Goal: Information Seeking & Learning: Learn about a topic

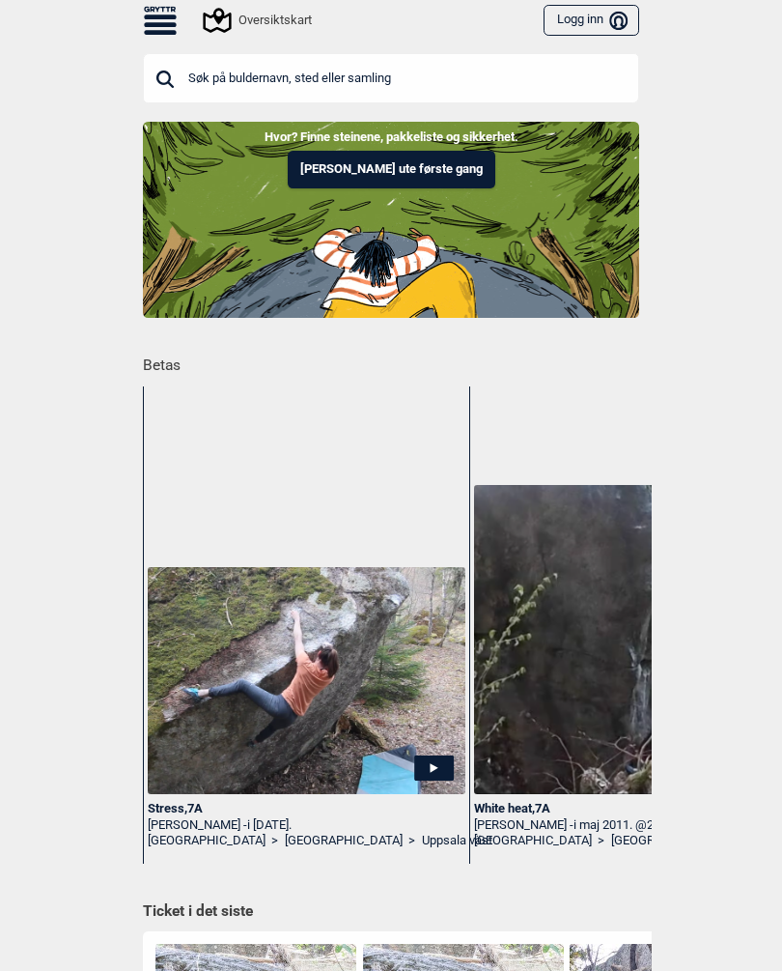
click at [160, 28] on icon at bounding box center [160, 21] width 33 height 28
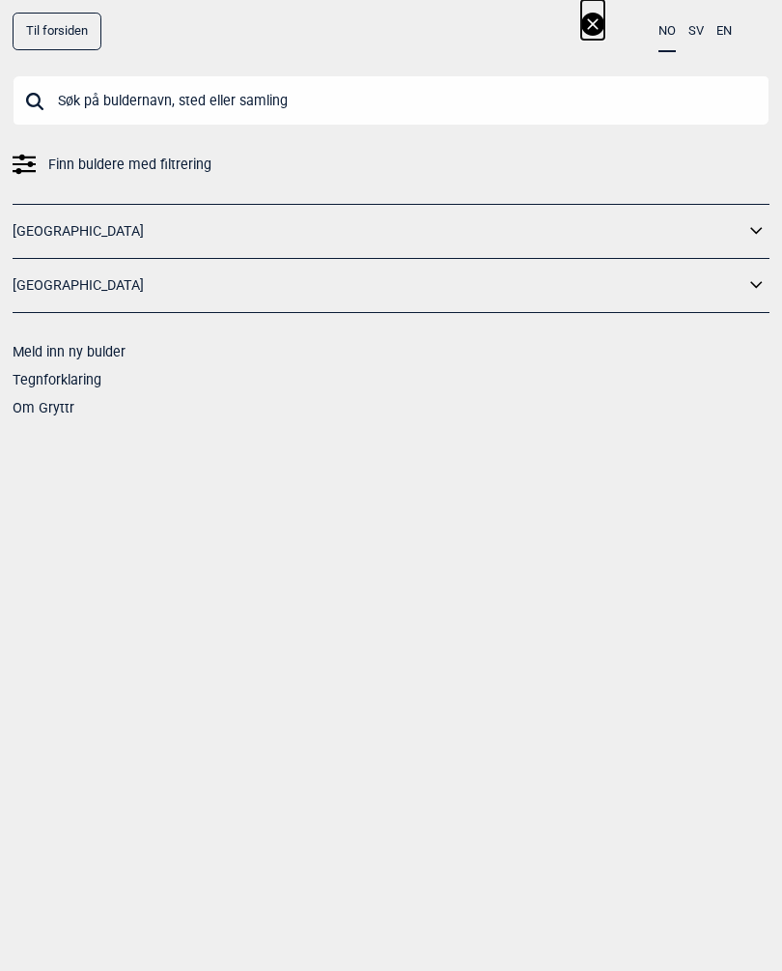
click at [744, 224] on link "[GEOGRAPHIC_DATA]" at bounding box center [379, 231] width 732 height 28
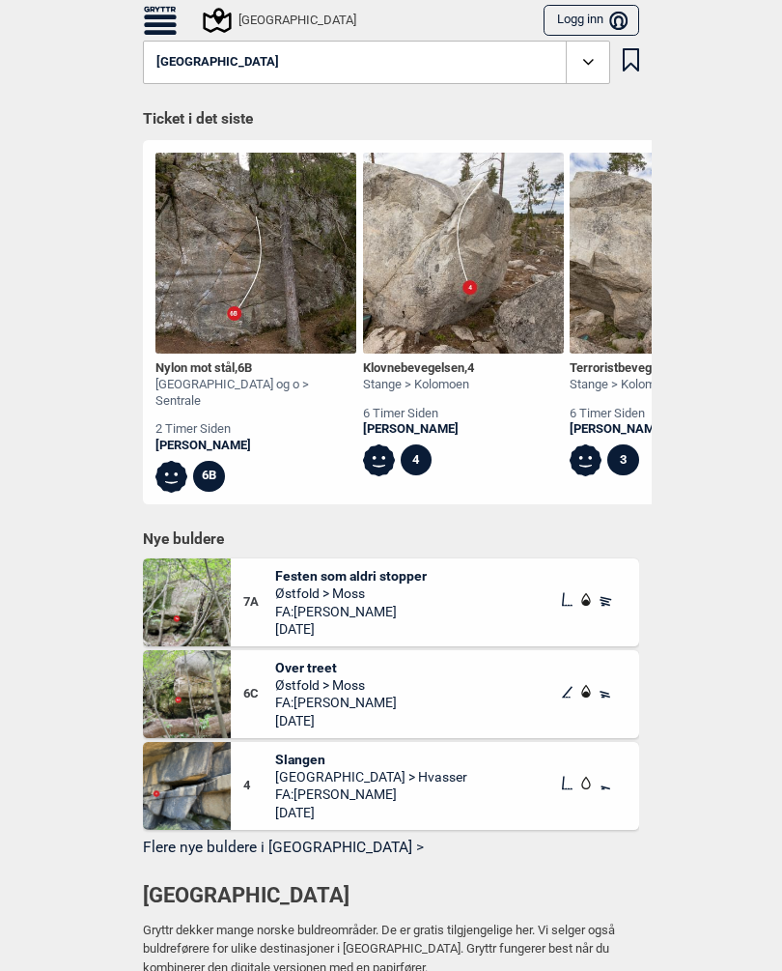
click at [588, 62] on icon at bounding box center [589, 62] width 22 height 22
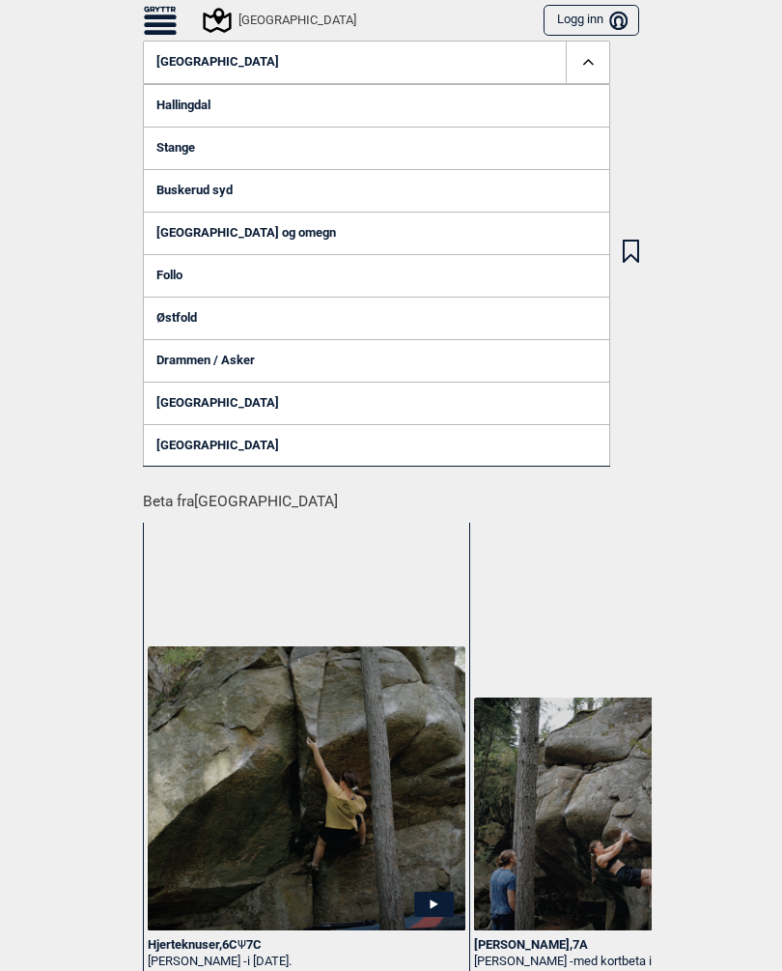
click at [259, 236] on link "[GEOGRAPHIC_DATA] og omegn" at bounding box center [377, 233] width 468 height 43
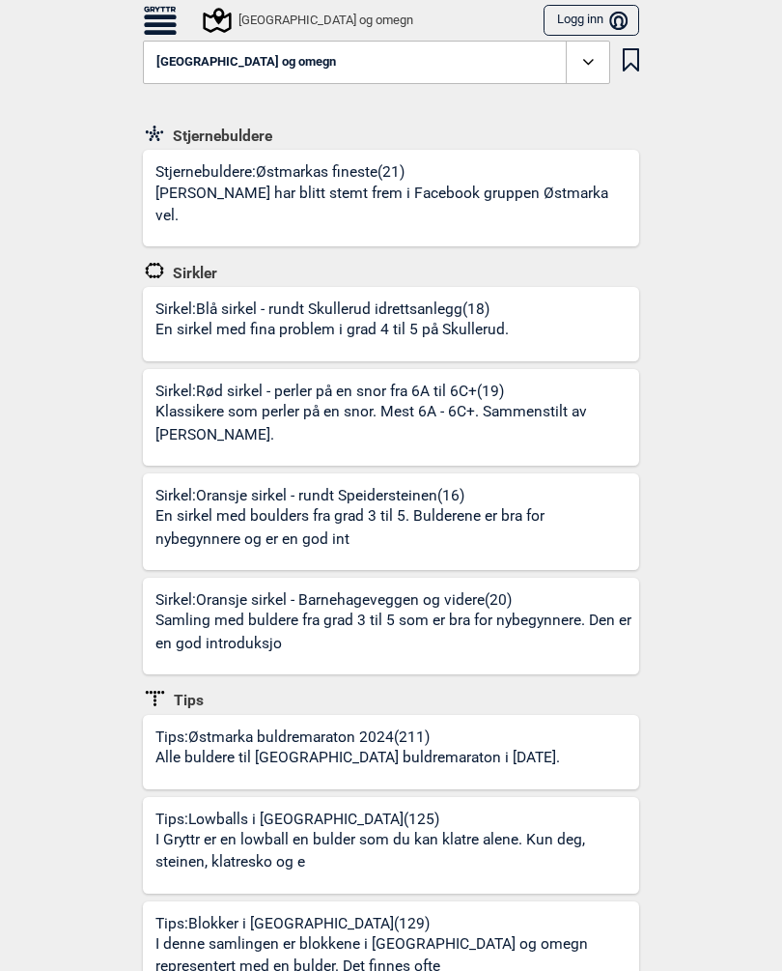
click at [589, 67] on icon at bounding box center [589, 62] width 22 height 22
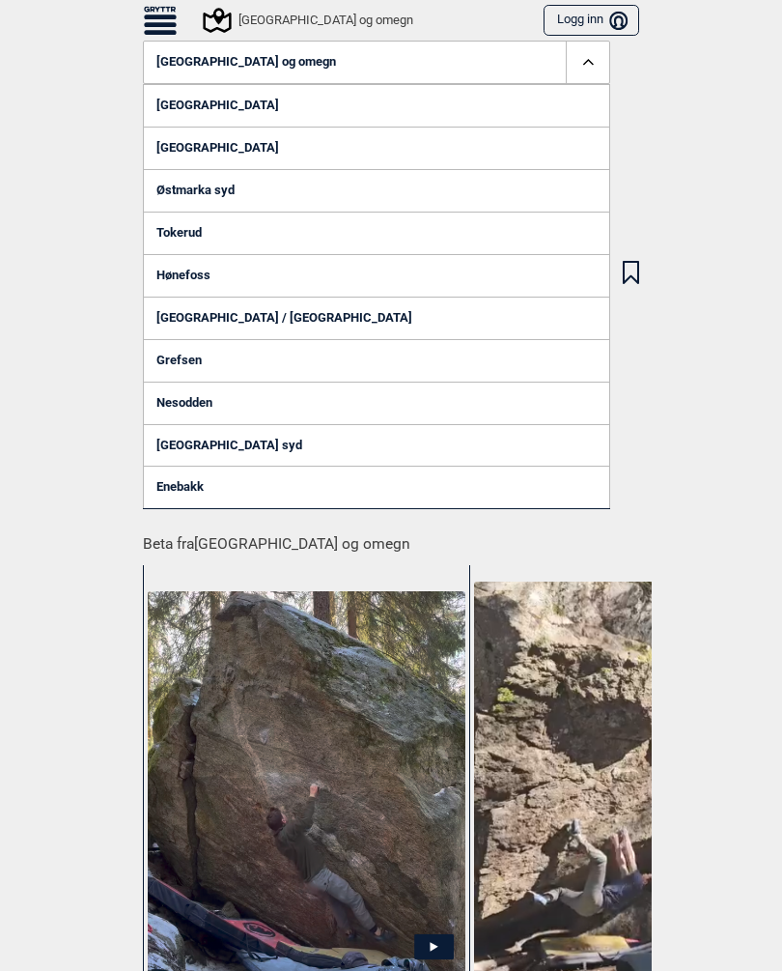
click at [215, 437] on link "[GEOGRAPHIC_DATA] syd" at bounding box center [377, 445] width 468 height 43
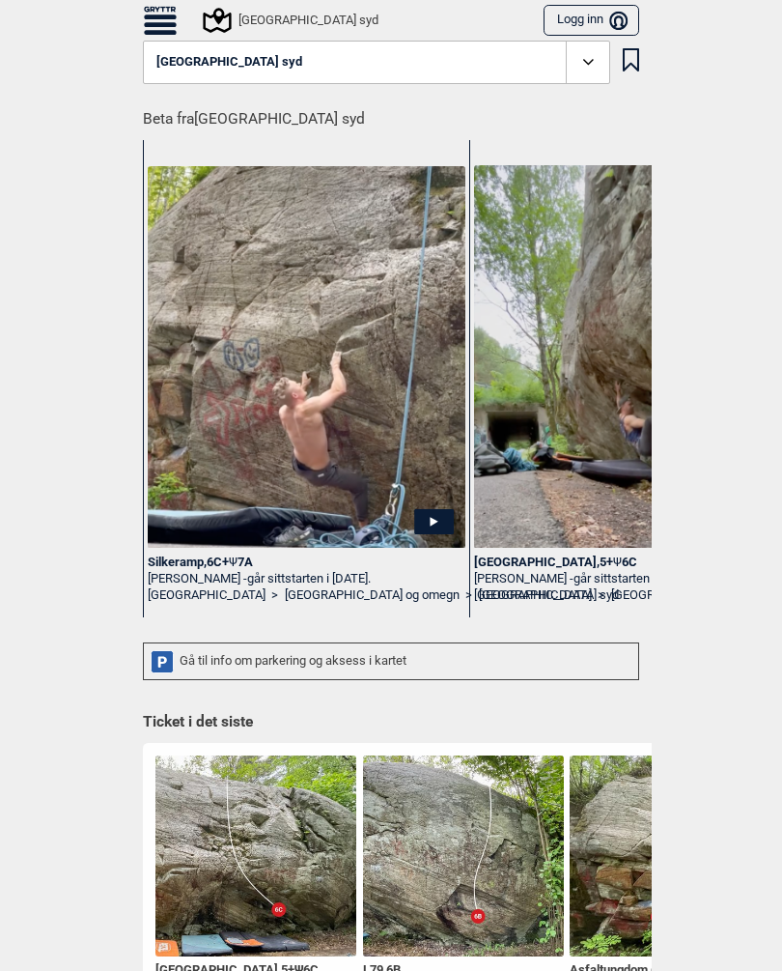
click at [254, 656] on div "Gå til info om parkering og aksess i kartet" at bounding box center [391, 661] width 497 height 38
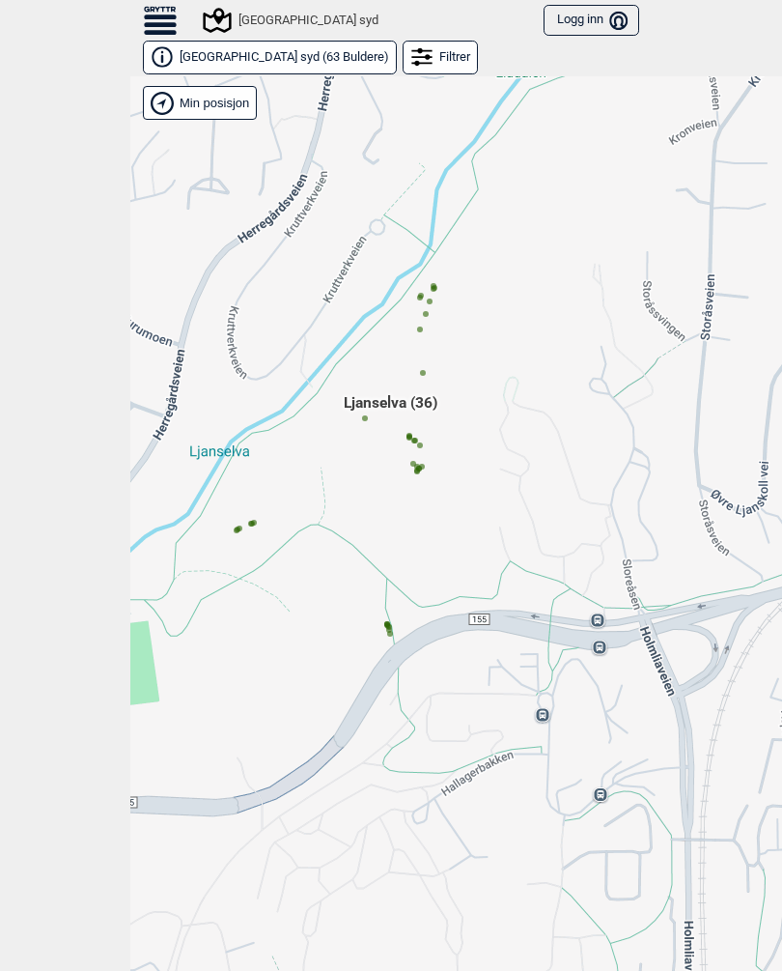
click at [404, 625] on div "Hallingdal Gol Ål Stange Kolomoen [GEOGRAPHIC_DATA] [GEOGRAPHIC_DATA][PERSON_NA…" at bounding box center [521, 538] width 782 height 924
click at [410, 620] on div "Hallingdal Gol Ål Stange Kolomoen [GEOGRAPHIC_DATA] [GEOGRAPHIC_DATA][PERSON_NA…" at bounding box center [521, 538] width 782 height 924
click at [399, 612] on div "Hallingdal Gol Ål Stange Kolomoen [GEOGRAPHIC_DATA] [GEOGRAPHIC_DATA][PERSON_NA…" at bounding box center [521, 538] width 782 height 924
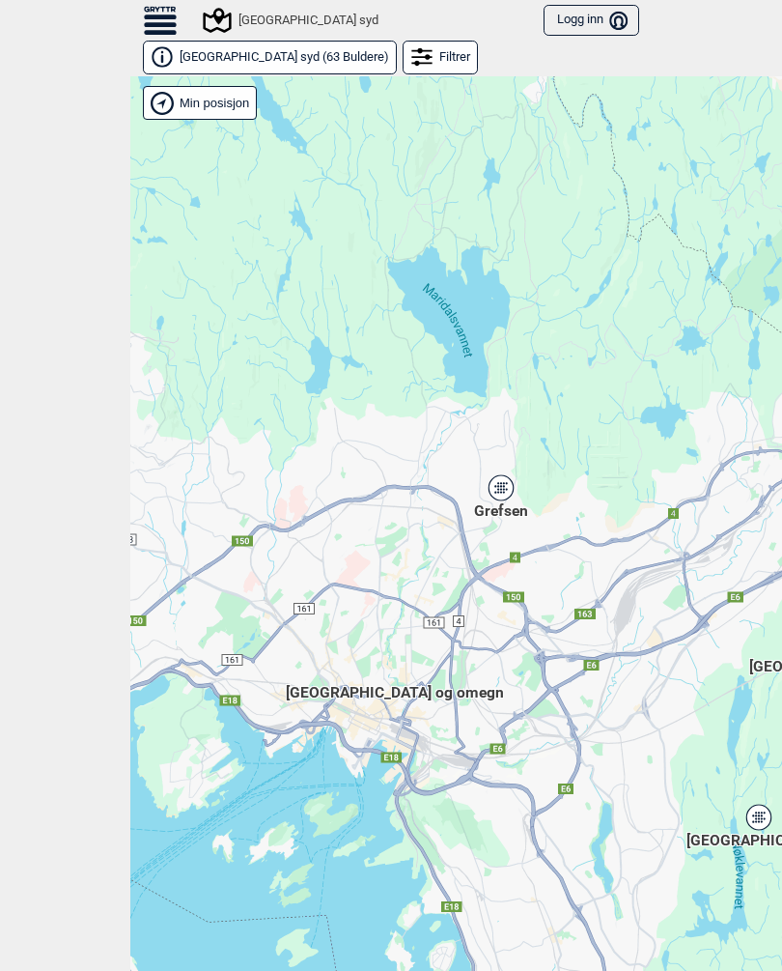
click at [511, 477] on icon at bounding box center [501, 487] width 27 height 27
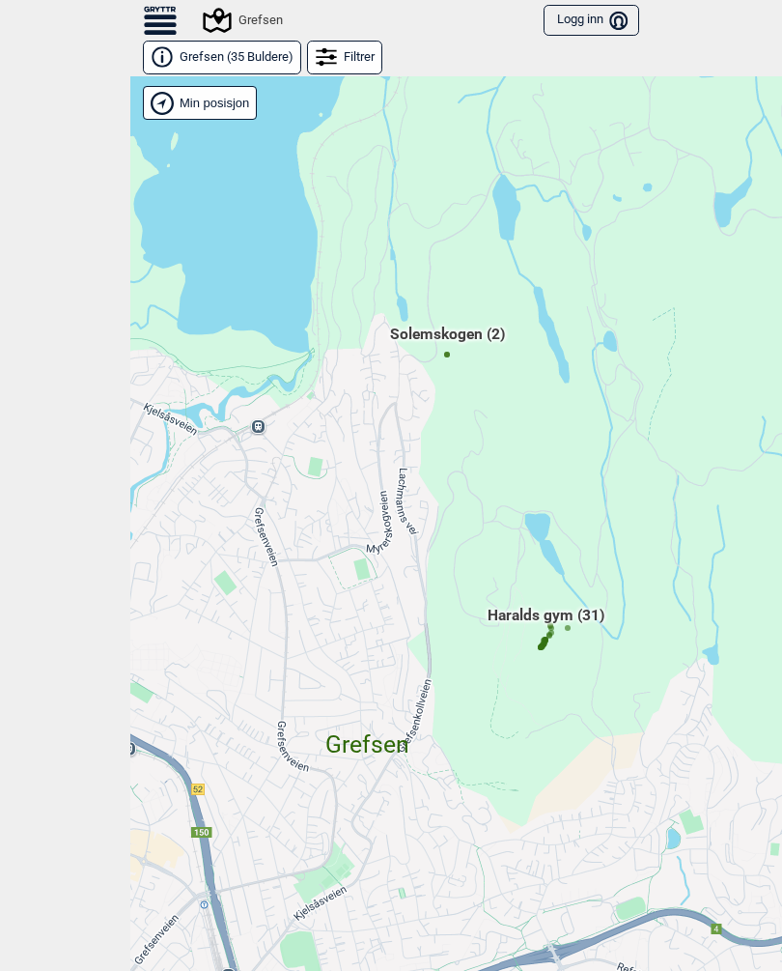
click at [469, 343] on span "Solemskogen (2)" at bounding box center [447, 342] width 115 height 37
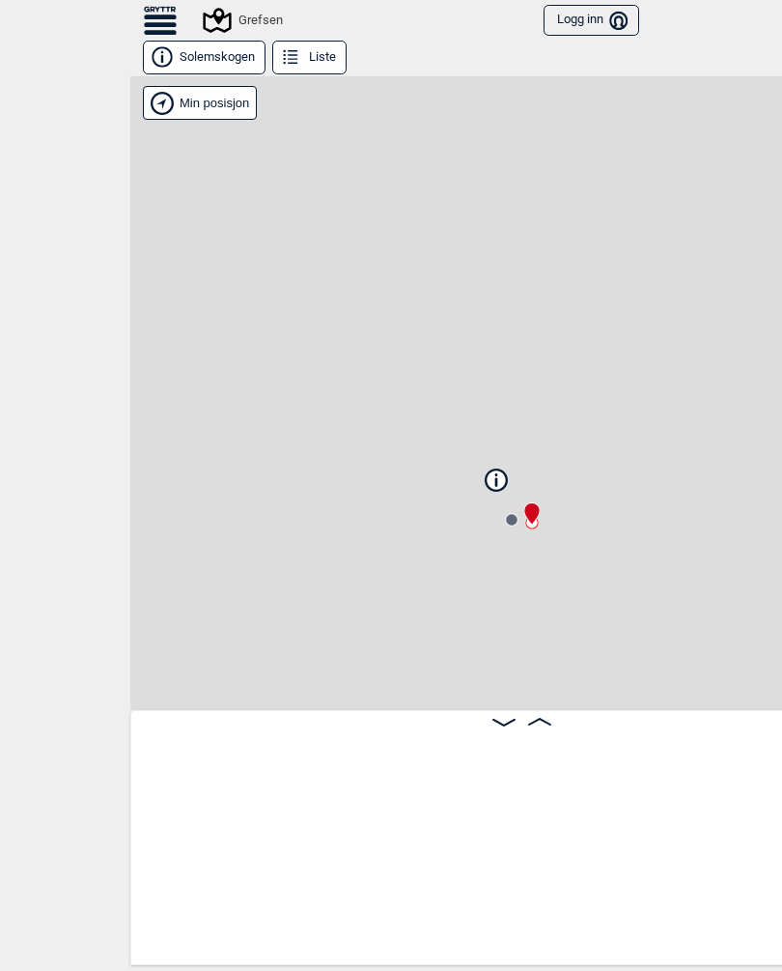
scroll to position [0, 21]
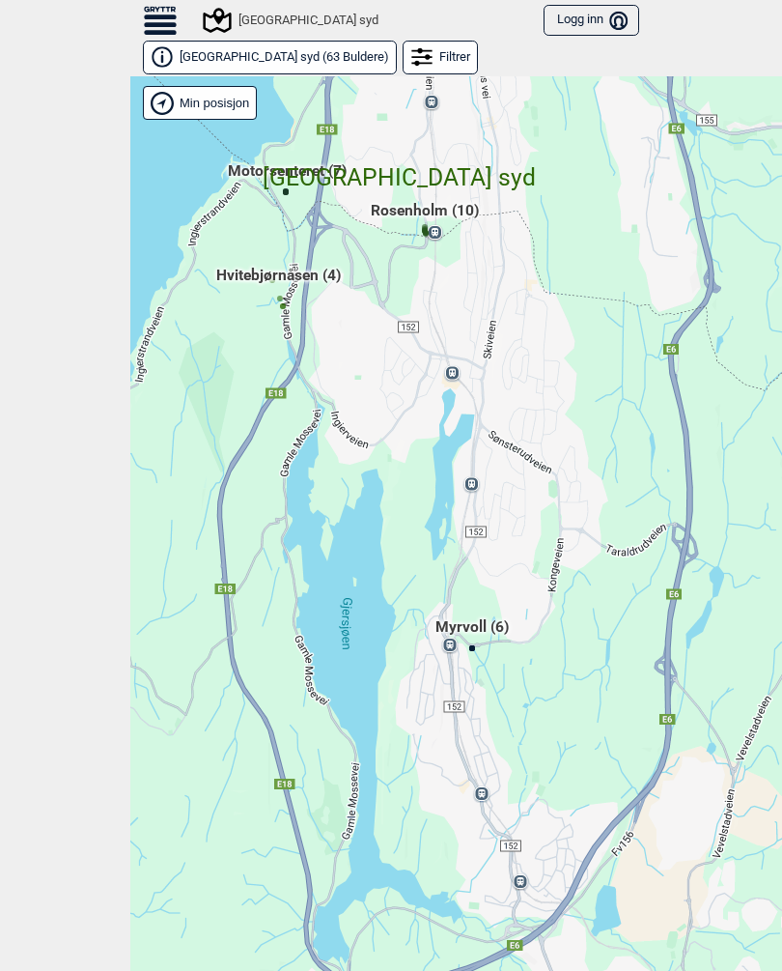
click at [479, 627] on span "Myrvoll (6)" at bounding box center [472, 634] width 73 height 37
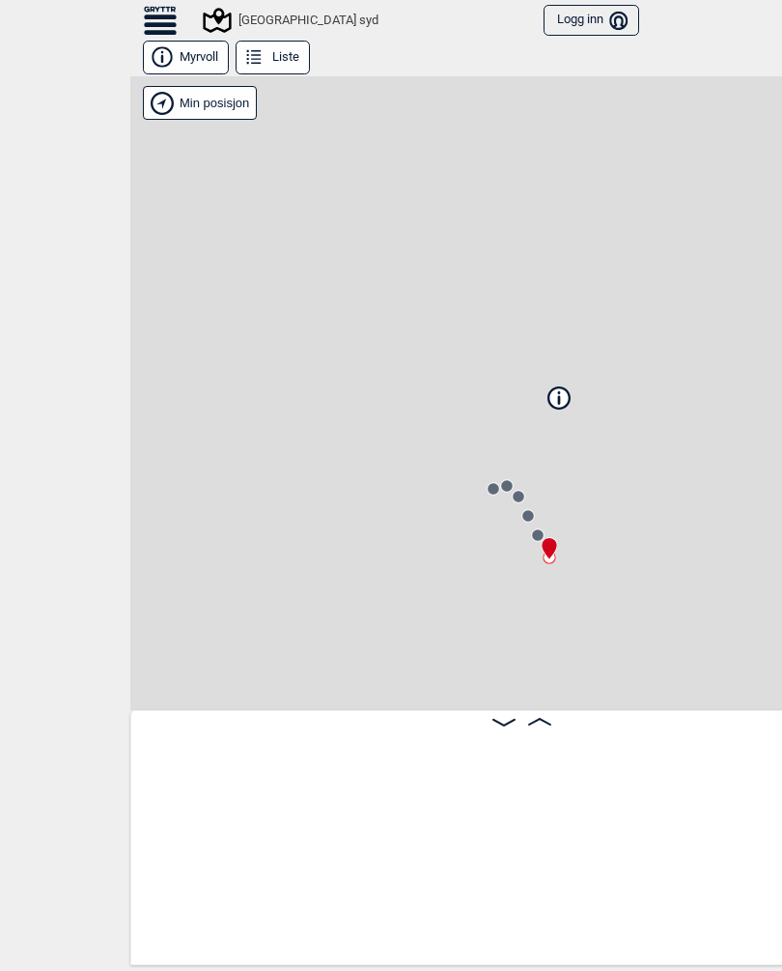
scroll to position [0, 21]
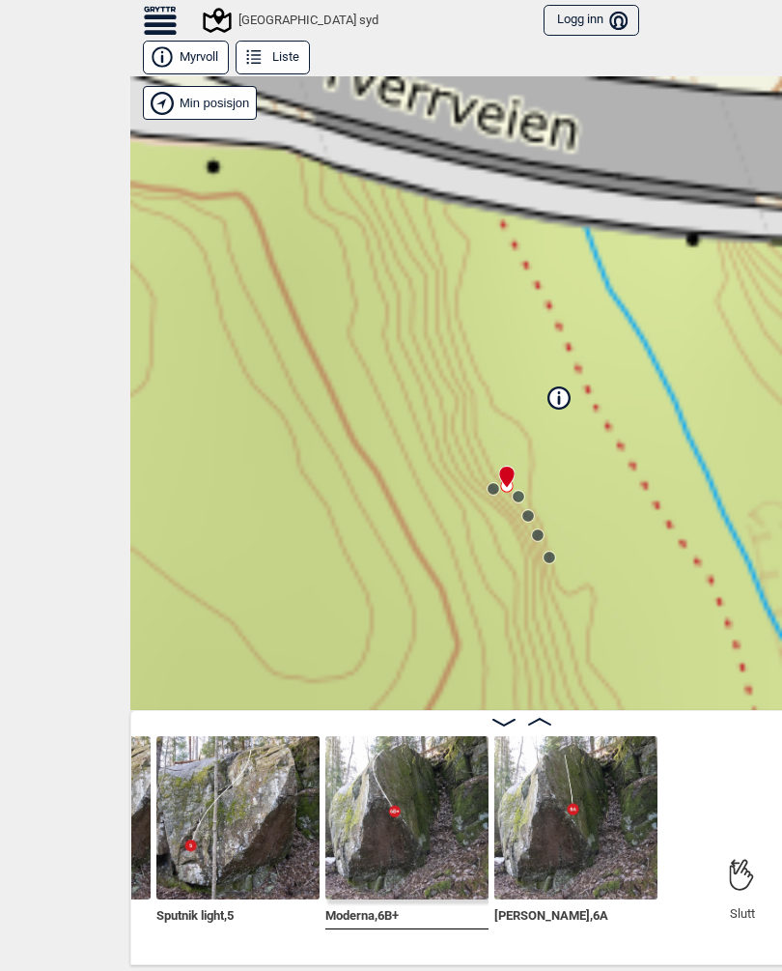
scroll to position [0, 786]
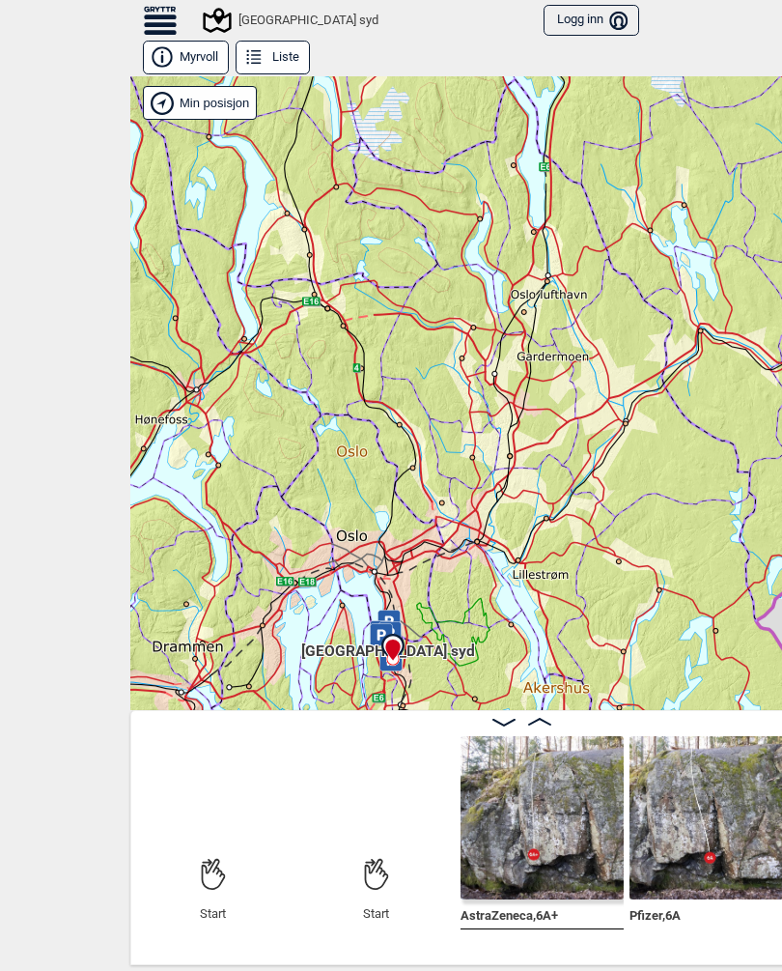
click at [201, 56] on button "Myrvoll" at bounding box center [186, 58] width 86 height 34
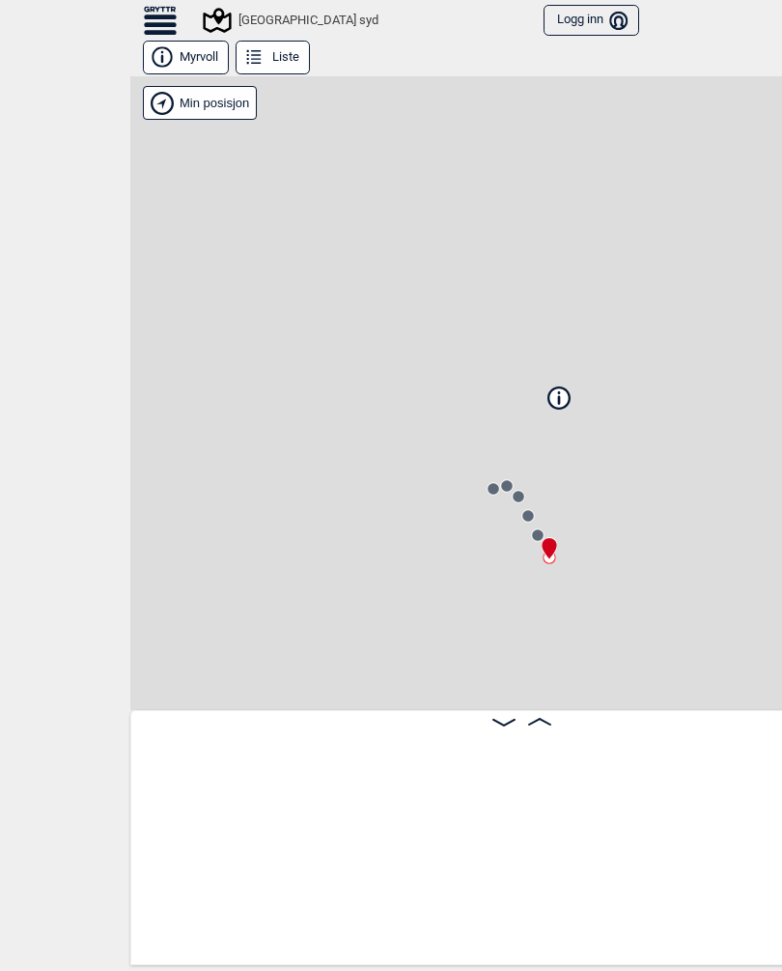
scroll to position [0, 21]
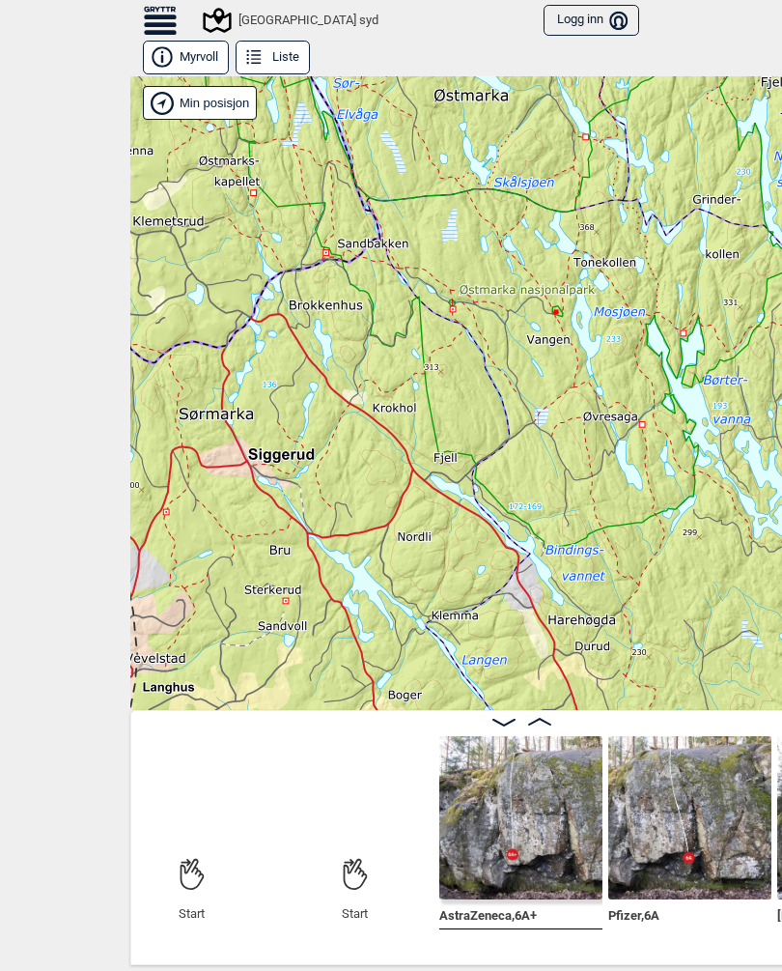
click at [158, 29] on icon at bounding box center [160, 21] width 33 height 28
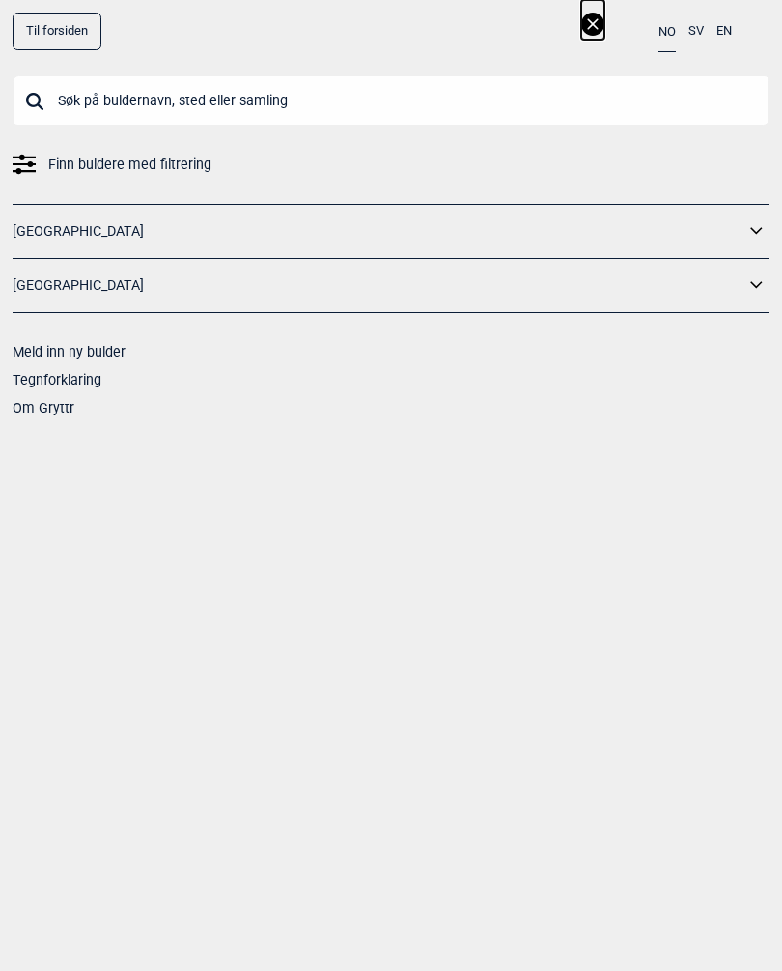
click at [756, 232] on icon at bounding box center [757, 231] width 25 height 28
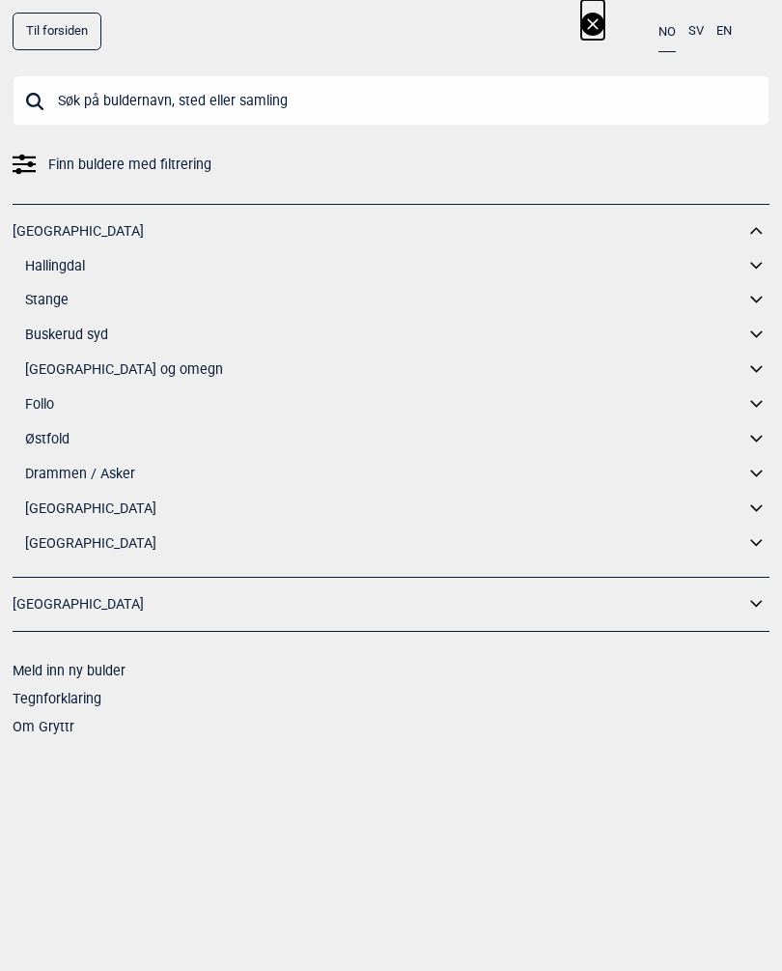
click at [106, 367] on link "[GEOGRAPHIC_DATA] og omegn" at bounding box center [385, 369] width 720 height 28
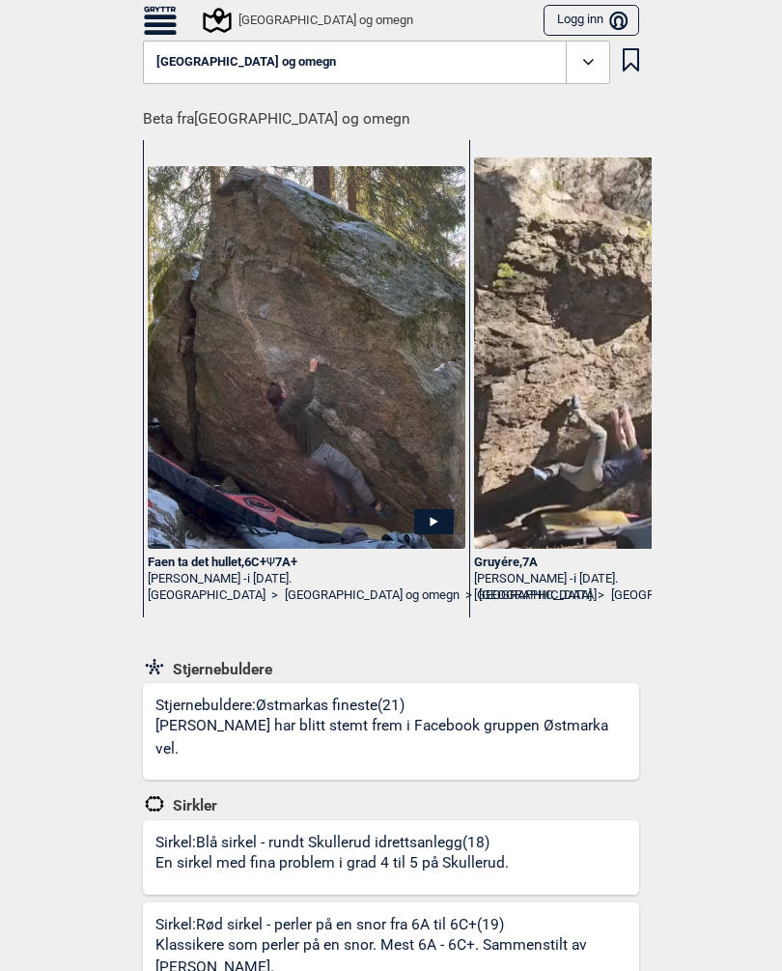
click at [589, 64] on icon at bounding box center [589, 62] width 22 height 22
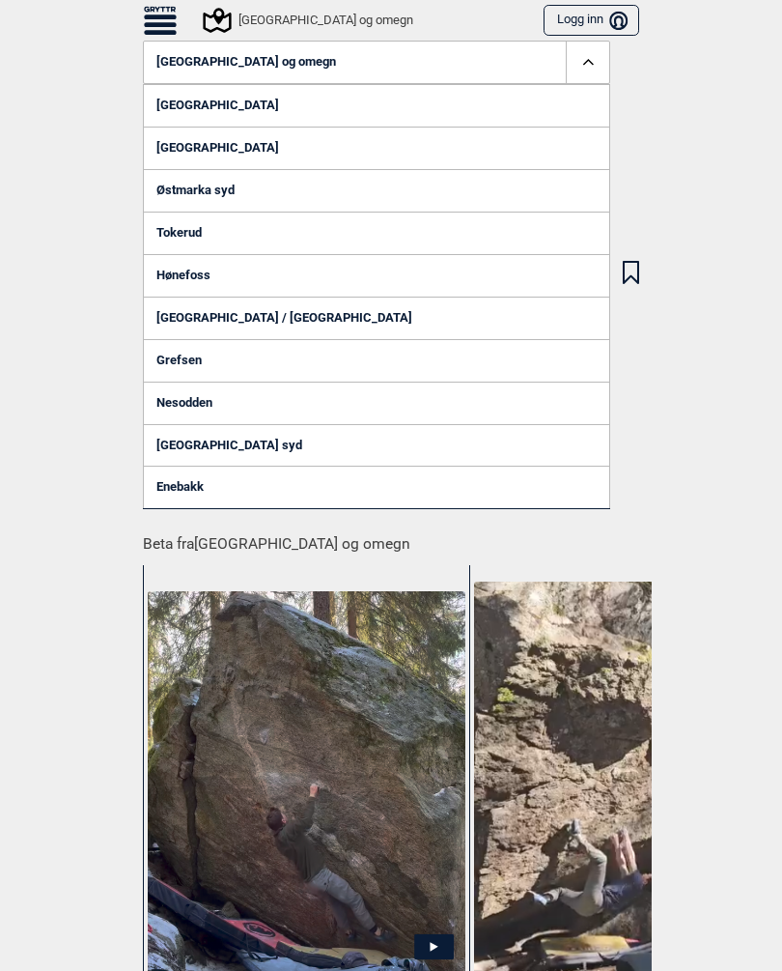
click at [219, 187] on link "Østmarka syd" at bounding box center [377, 190] width 468 height 43
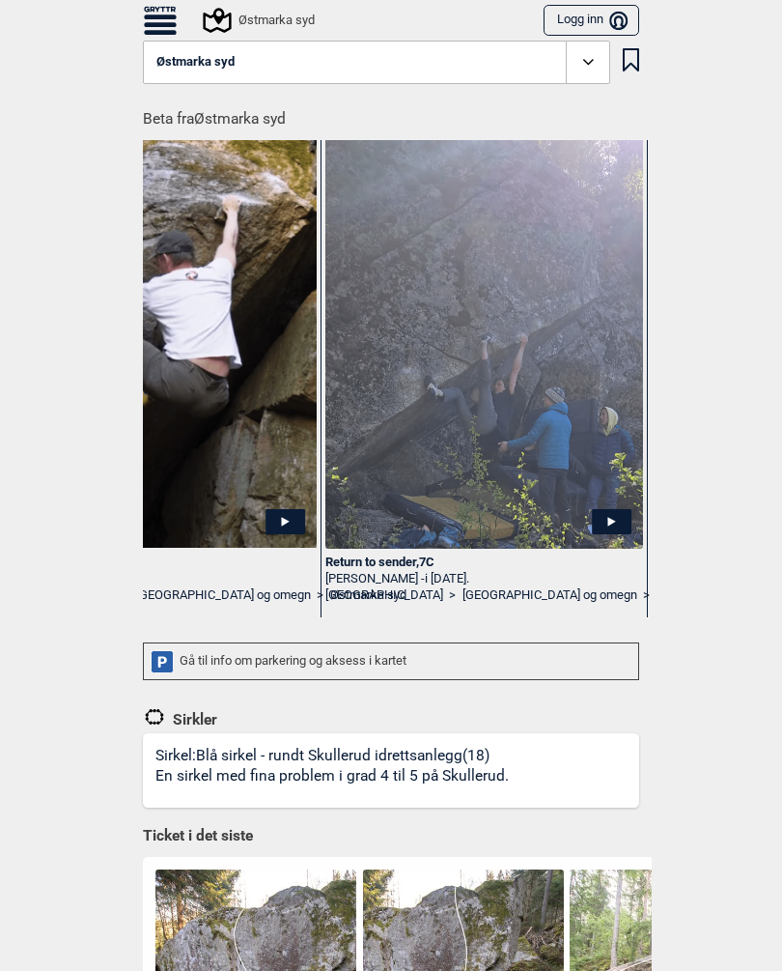
scroll to position [0, 1130]
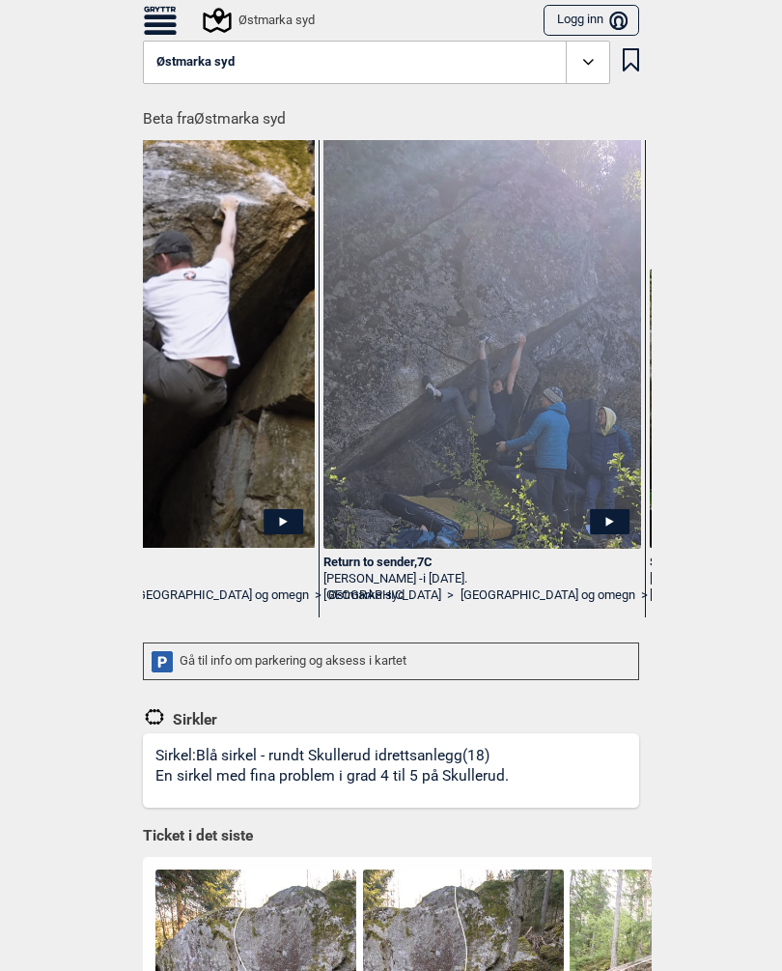
click at [568, 444] on img at bounding box center [483, 331] width 318 height 444
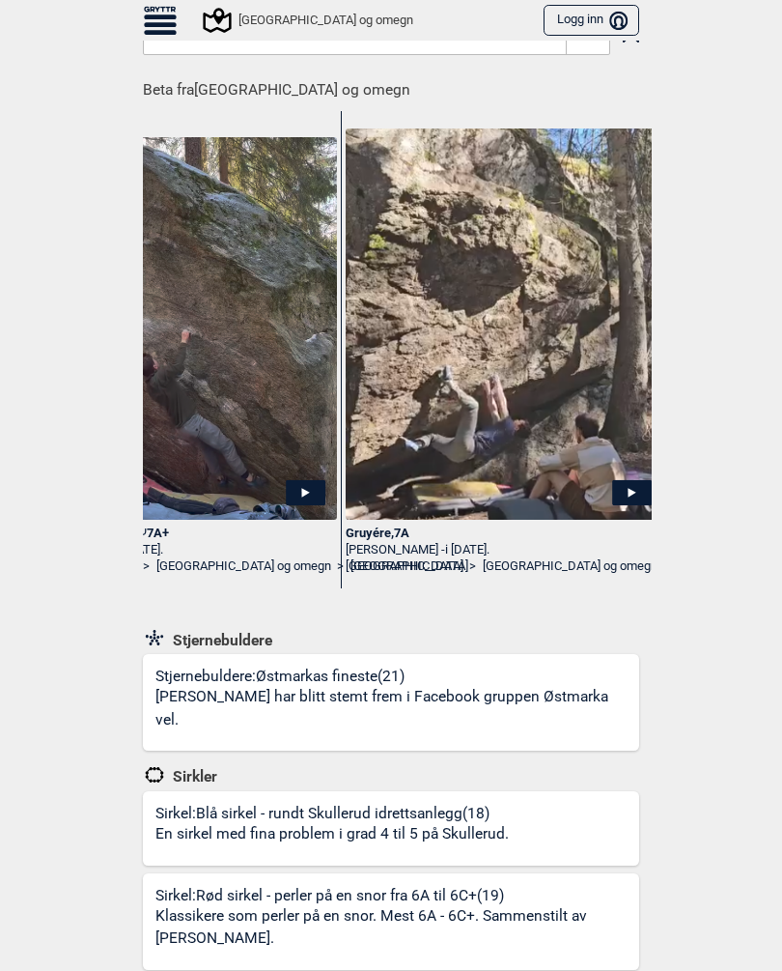
scroll to position [34, 0]
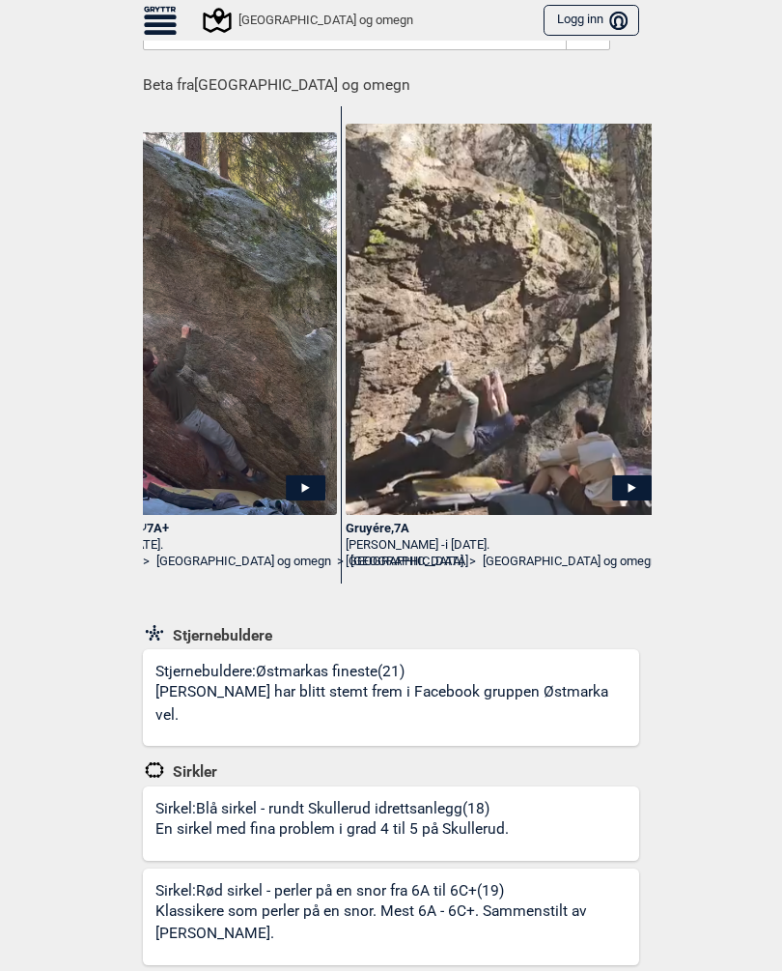
click at [293, 436] on img at bounding box center [178, 323] width 318 height 383
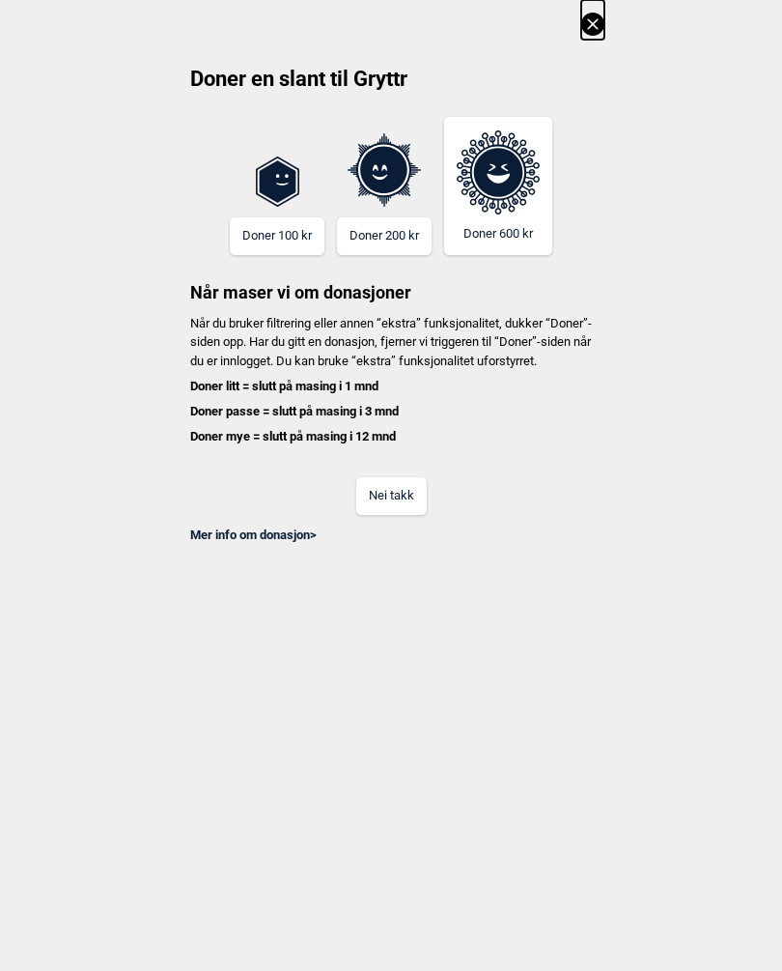
click at [399, 515] on button "Nei takk" at bounding box center [391, 496] width 71 height 38
